Goal: Task Accomplishment & Management: Manage account settings

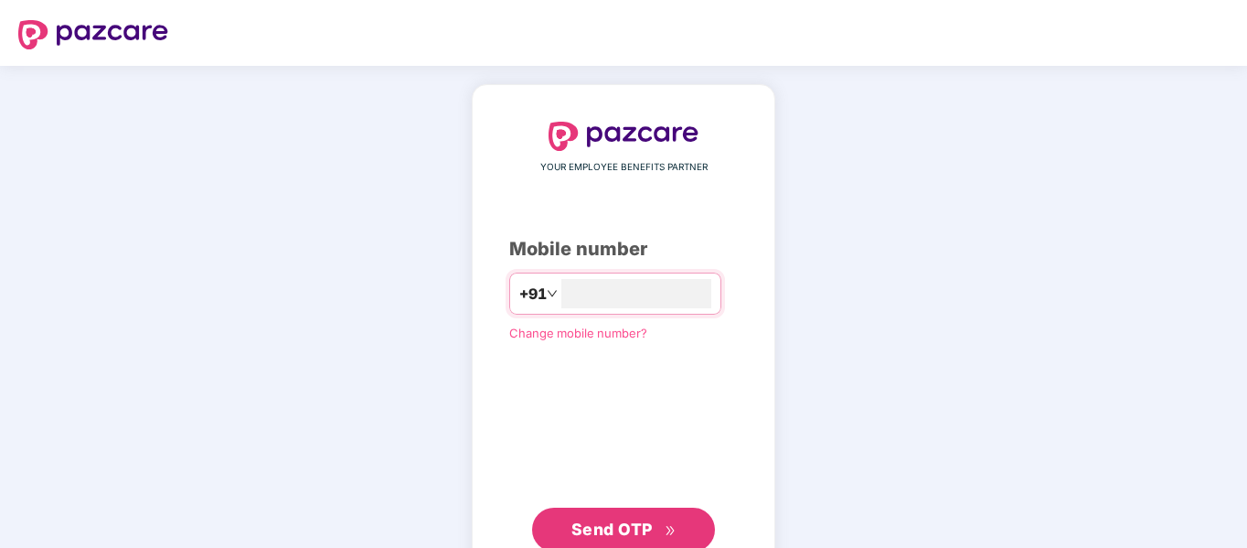
type input "**********"
click at [588, 528] on span "Send OTP" at bounding box center [612, 527] width 81 height 19
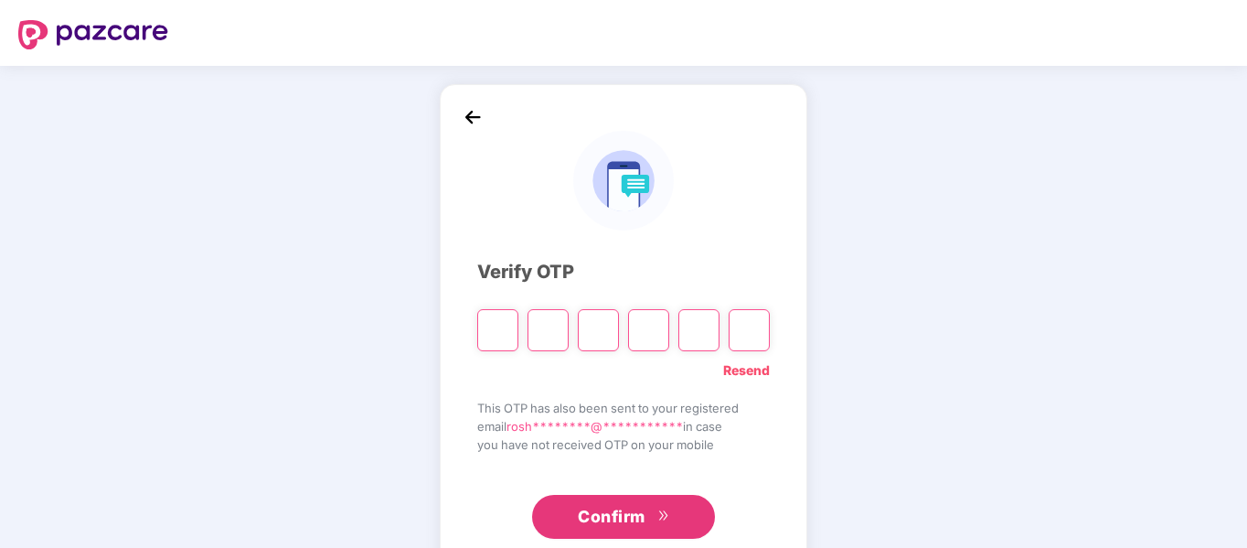
type input "*"
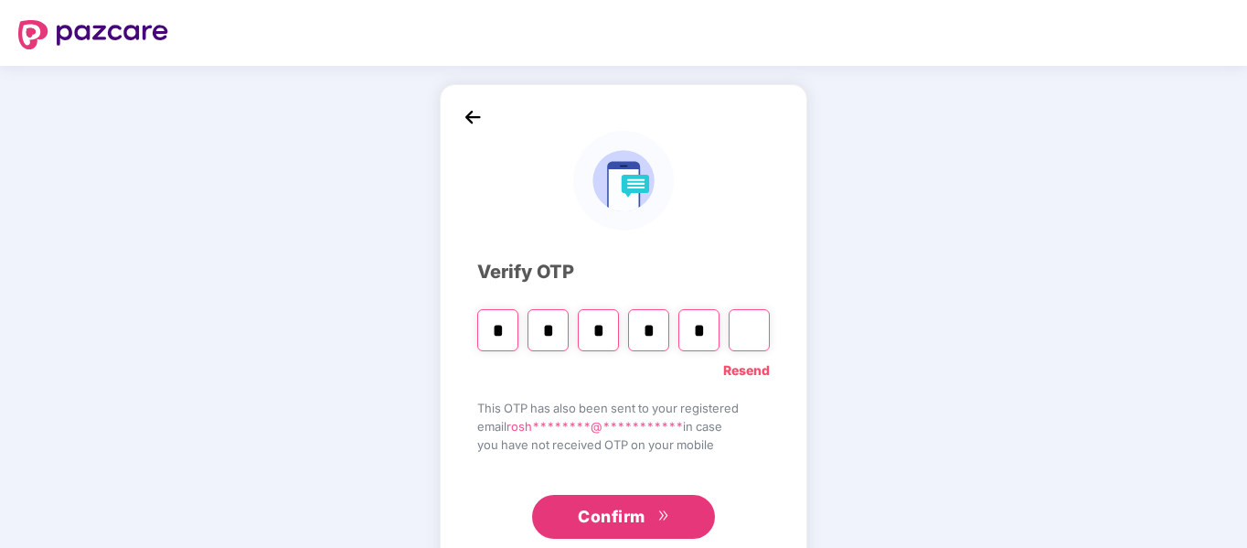
type input "*"
